Goal: Ask a question: Seek information or help from site administrators or community

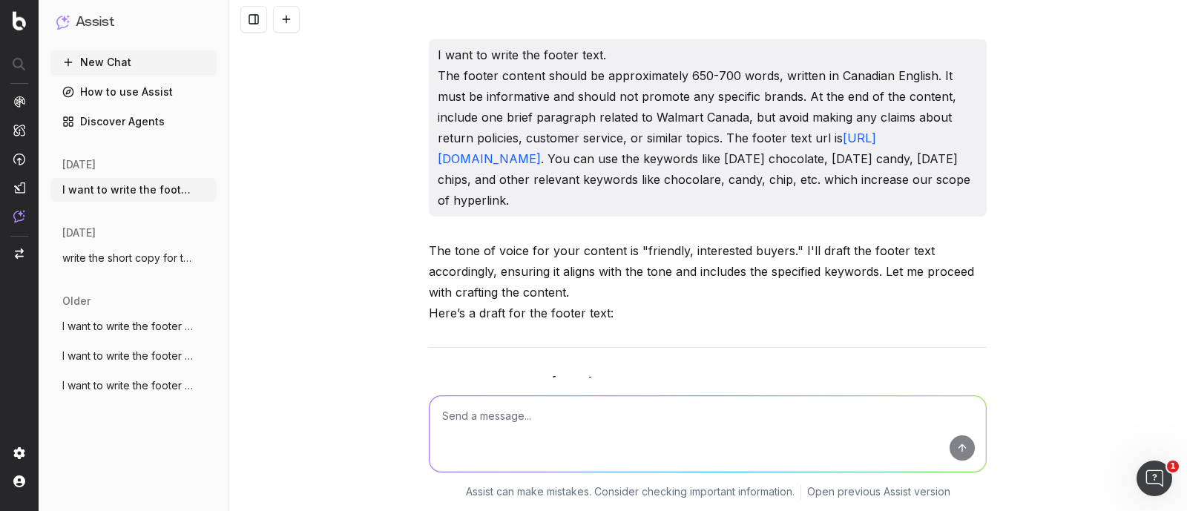
scroll to position [17995, 0]
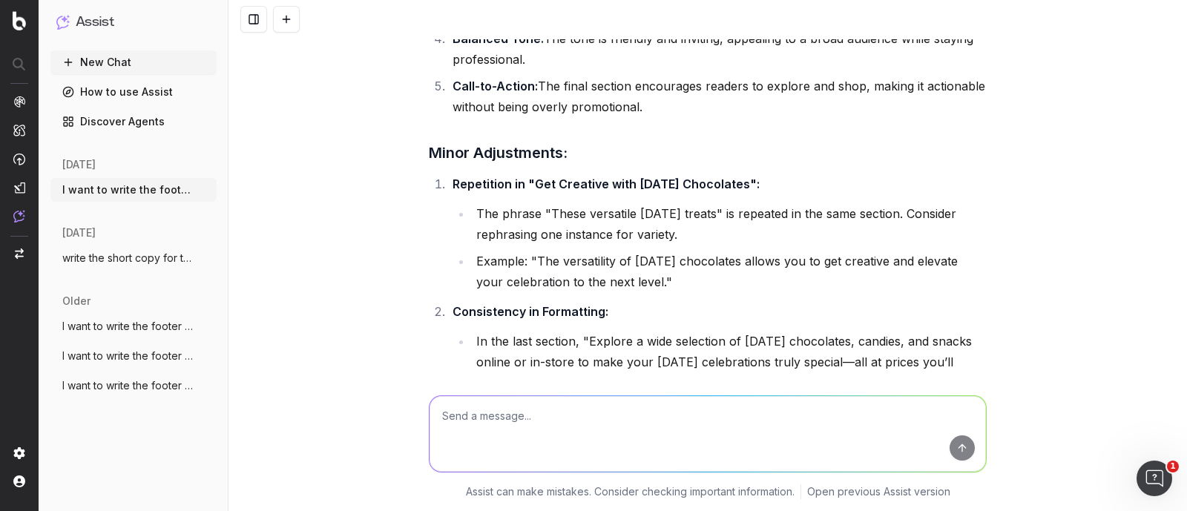
click at [117, 262] on span "write the short copy for the url: https:" at bounding box center [127, 258] width 131 height 15
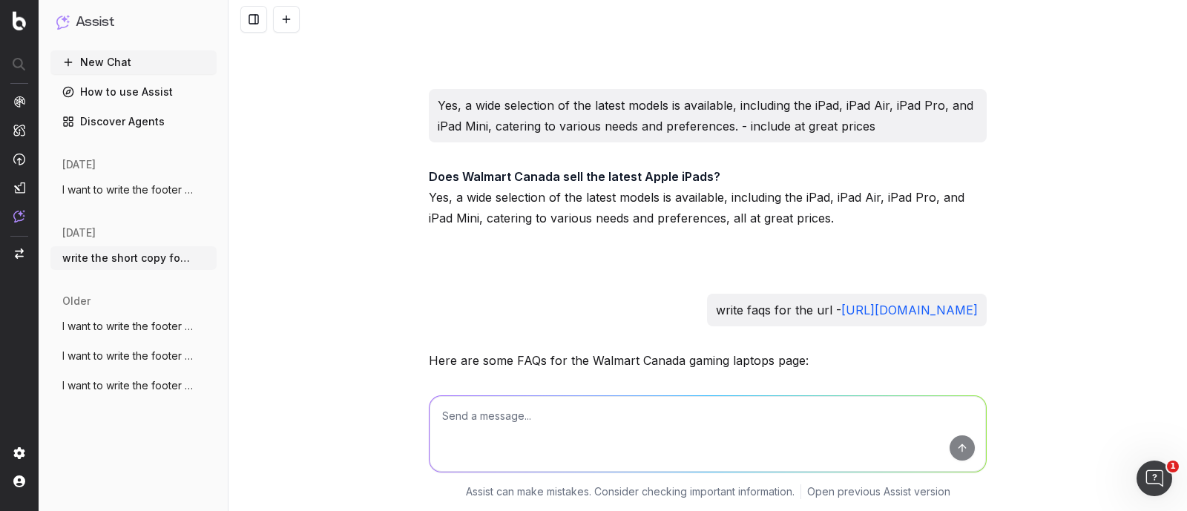
click at [467, 433] on textarea at bounding box center [708, 434] width 557 height 76
paste textarea "[URL][DOMAIN_NAME]"
type textarea "write the short copy for the url - [URL][DOMAIN_NAME]"
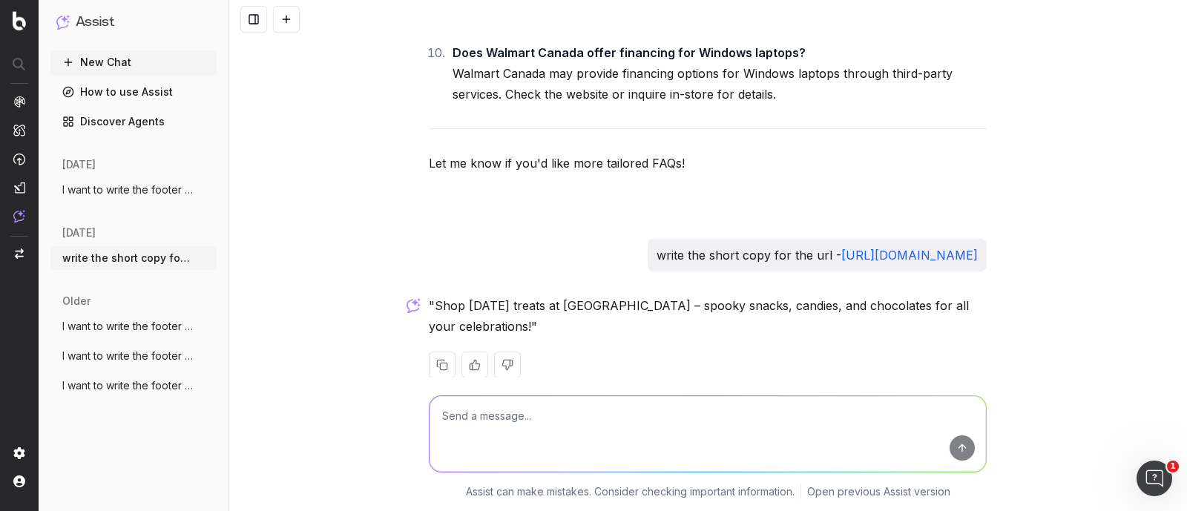
scroll to position [24732, 0]
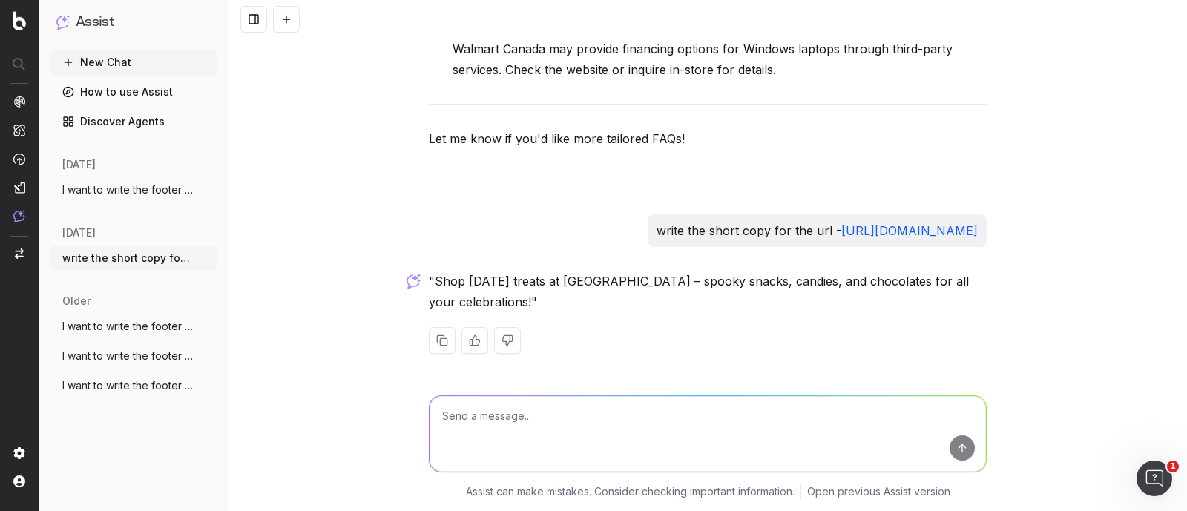
click at [543, 424] on textarea at bounding box center [708, 434] width 557 height 76
type textarea "dont include brand name and since this page is focus on value treats so its bet…"
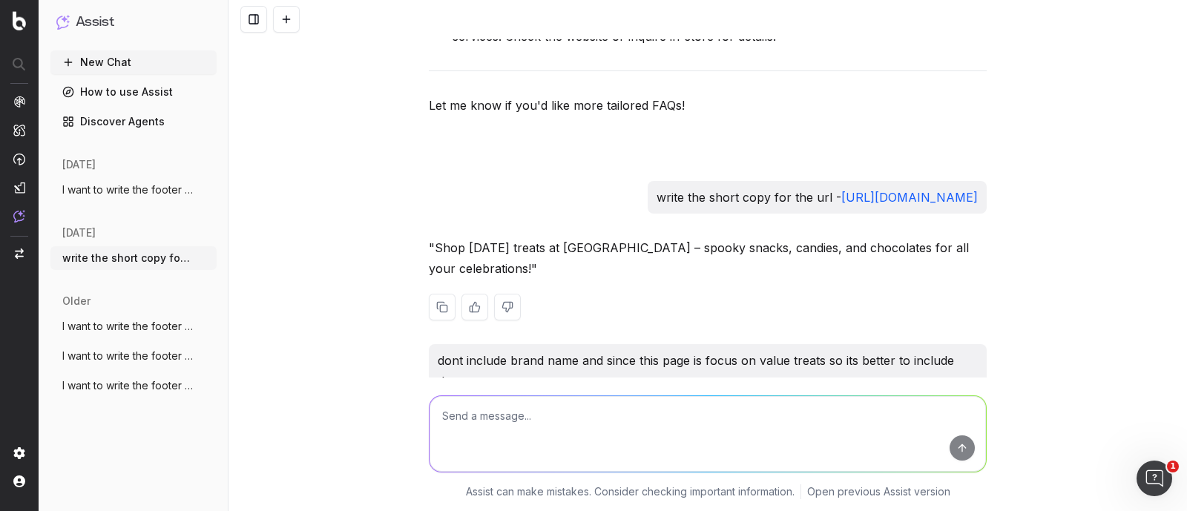
scroll to position [24895, 0]
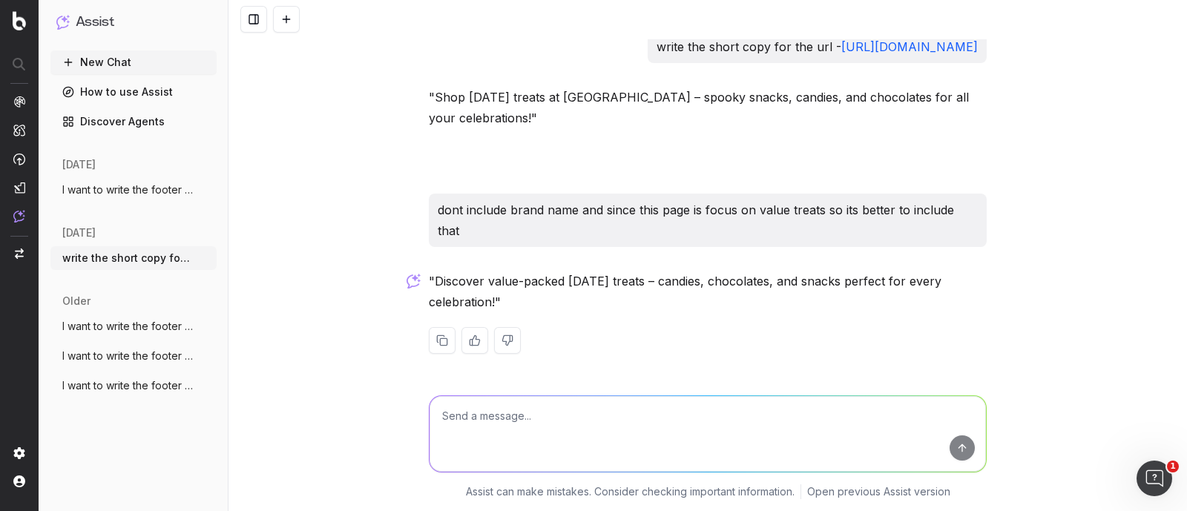
click at [524, 413] on textarea at bounding box center [708, 434] width 557 height 76
drag, startPoint x: 427, startPoint y: 119, endPoint x: 556, endPoint y: 118, distance: 128.4
click at [556, 118] on p ""Shop [DATE] treats at [GEOGRAPHIC_DATA] – spooky snacks, candies, and chocolat…" at bounding box center [708, 108] width 558 height 42
copy p "Shop [DATE] treats"
click at [531, 425] on textarea at bounding box center [708, 434] width 557 height 76
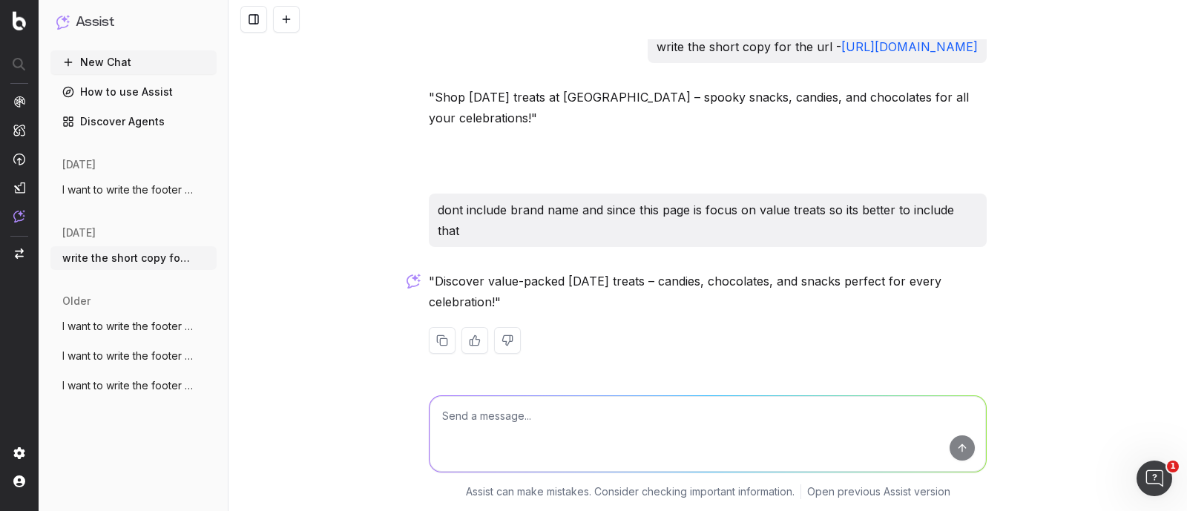
paste textarea "Shop [DATE] treats"
click at [516, 416] on textarea "Shop [DATE] treats" at bounding box center [708, 434] width 557 height 76
click at [583, 398] on textarea "Shop [DATE] value treats" at bounding box center [708, 434] width 557 height 76
click at [580, 410] on textarea "Shop [DATE] value treats" at bounding box center [708, 434] width 557 height 76
type textarea "Shop [DATE] value treats ...."
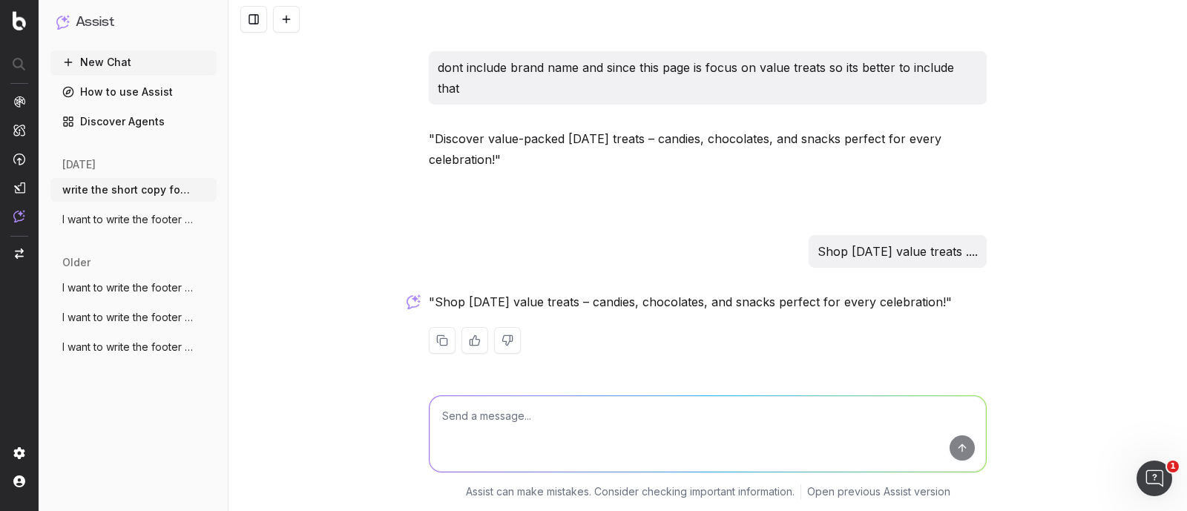
scroll to position [25038, 0]
drag, startPoint x: 427, startPoint y: 302, endPoint x: 949, endPoint y: 292, distance: 522.5
click at [949, 292] on p ""Shop [DATE] value treats – candies, chocolates, and snacks perfect for every c…" at bounding box center [708, 302] width 558 height 21
copy p "Shop [DATE] value treats – candies, chocolates, and snacks perfect for every ce…"
click at [647, 424] on textarea at bounding box center [708, 434] width 557 height 76
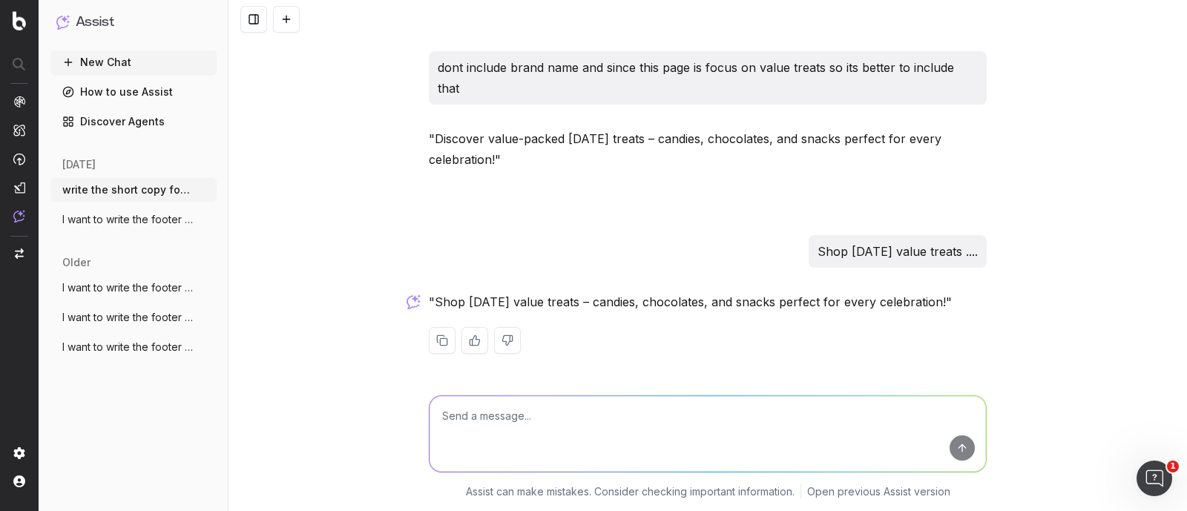
type textarea "c"
type textarea "include chips"
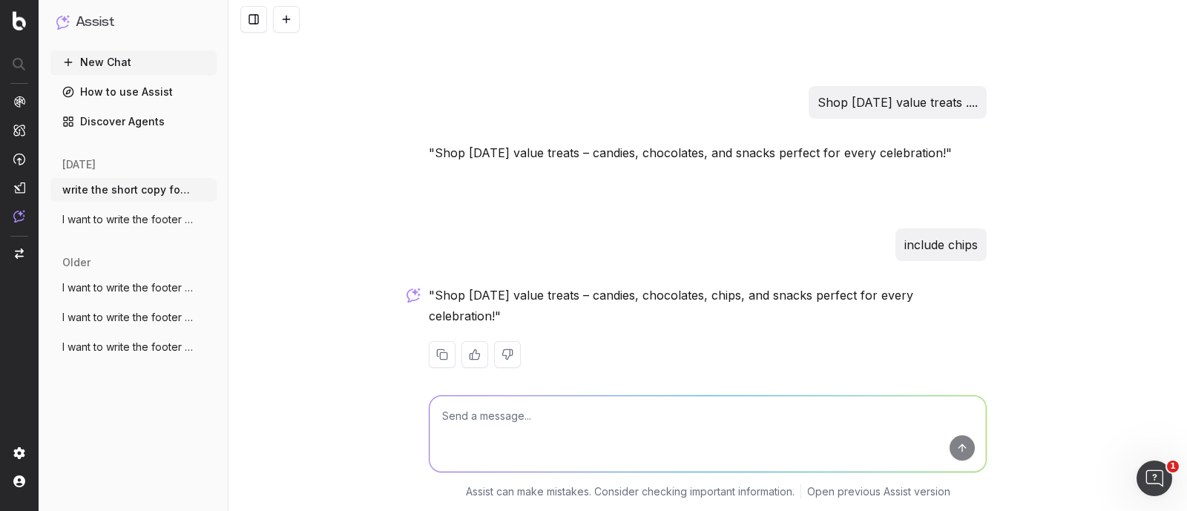
scroll to position [25201, 0]
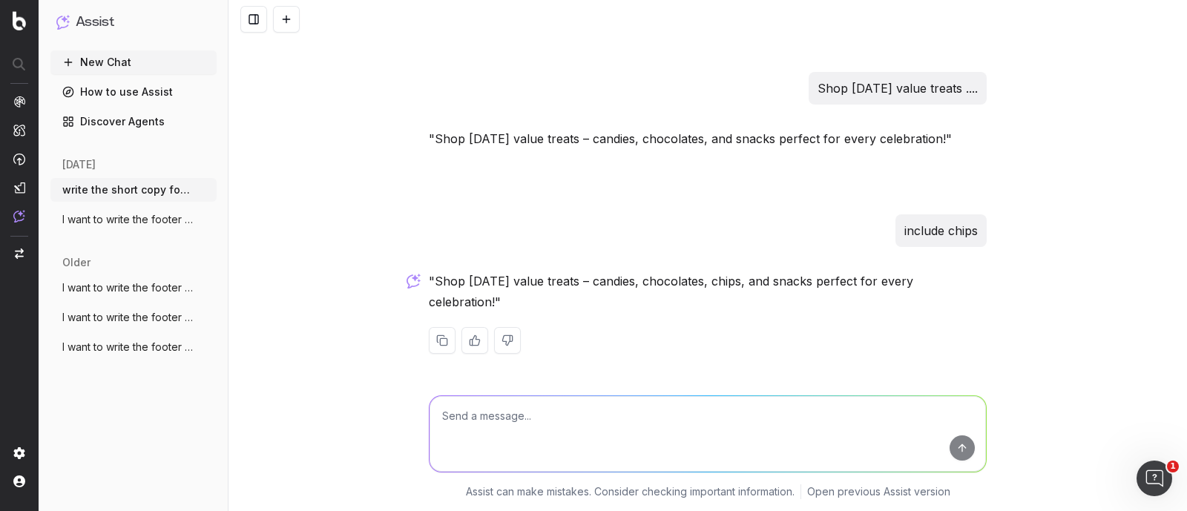
drag, startPoint x: 427, startPoint y: 276, endPoint x: 486, endPoint y: 296, distance: 62.7
click at [486, 296] on p ""Shop [DATE] value treats – candies, chocolates, chips, and snacks perfect for …" at bounding box center [708, 292] width 558 height 42
copy p "Shop [DATE] value treats – candies, chocolates, chips, and snacks perfect for e…"
